Goal: Navigation & Orientation: Find specific page/section

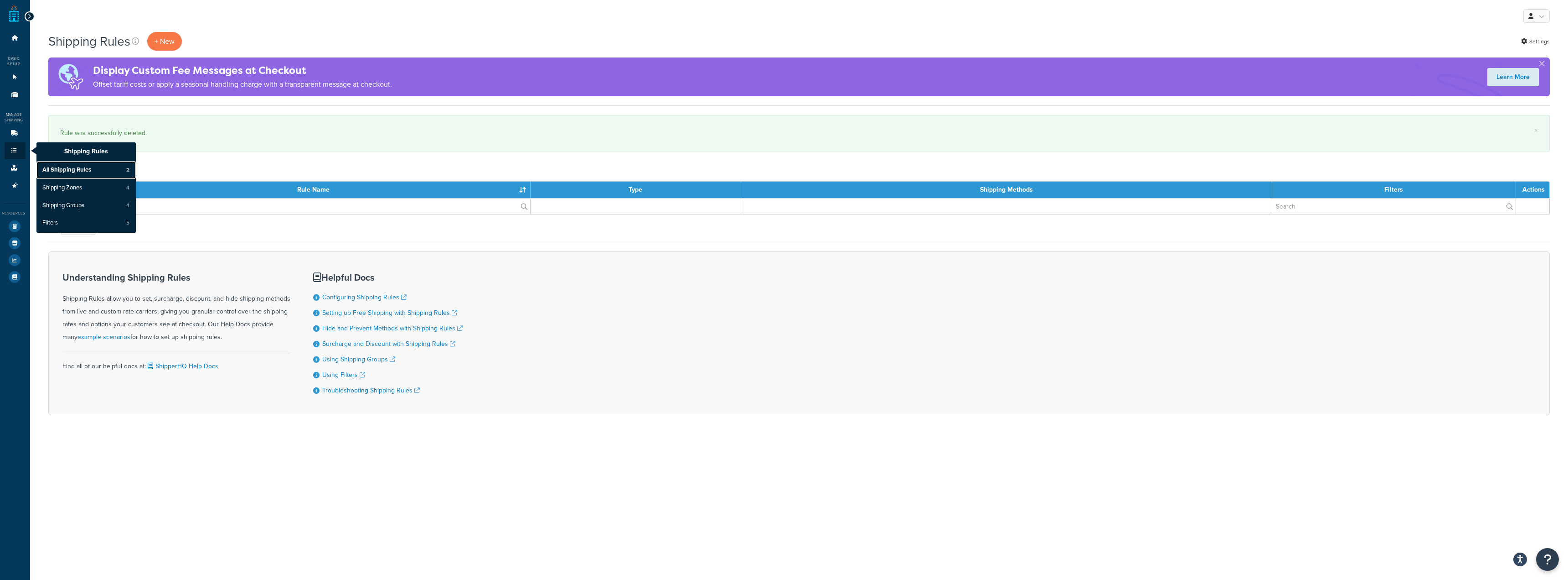
click at [64, 172] on span "All Shipping Rules" at bounding box center [67, 170] width 49 height 8
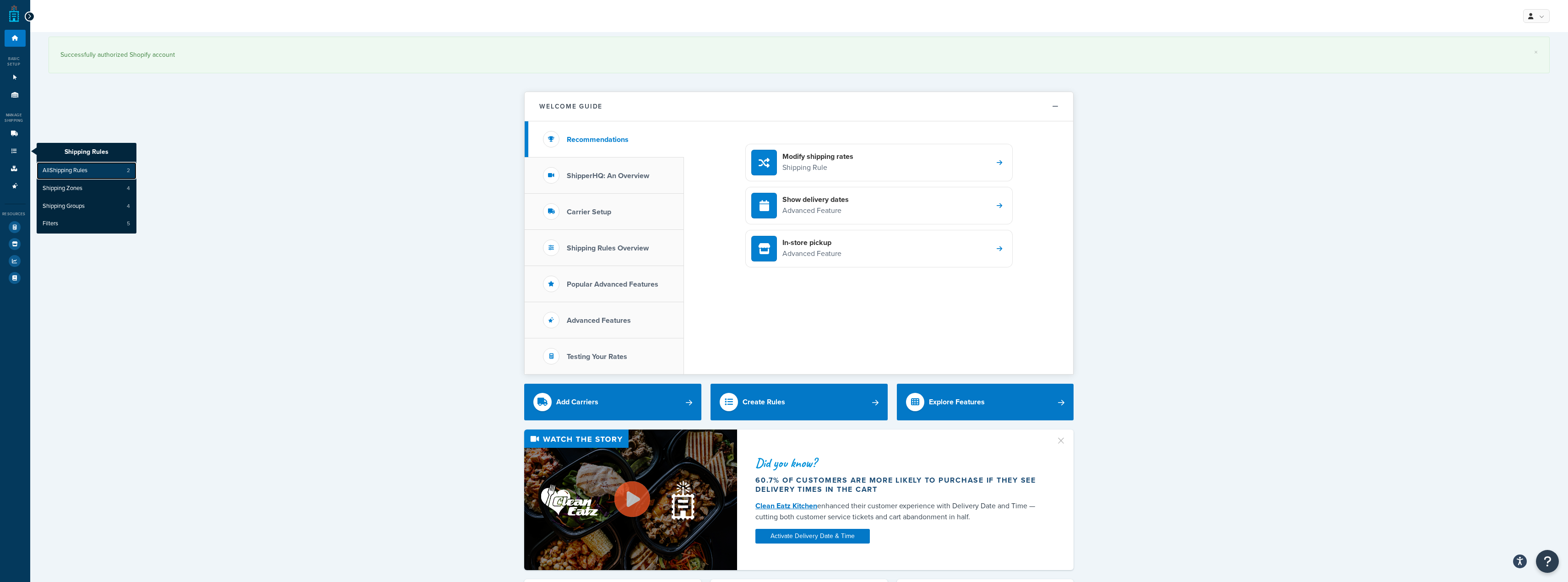
click at [74, 173] on span "All Shipping Rules" at bounding box center [65, 171] width 45 height 8
